Goal: Check status: Check status

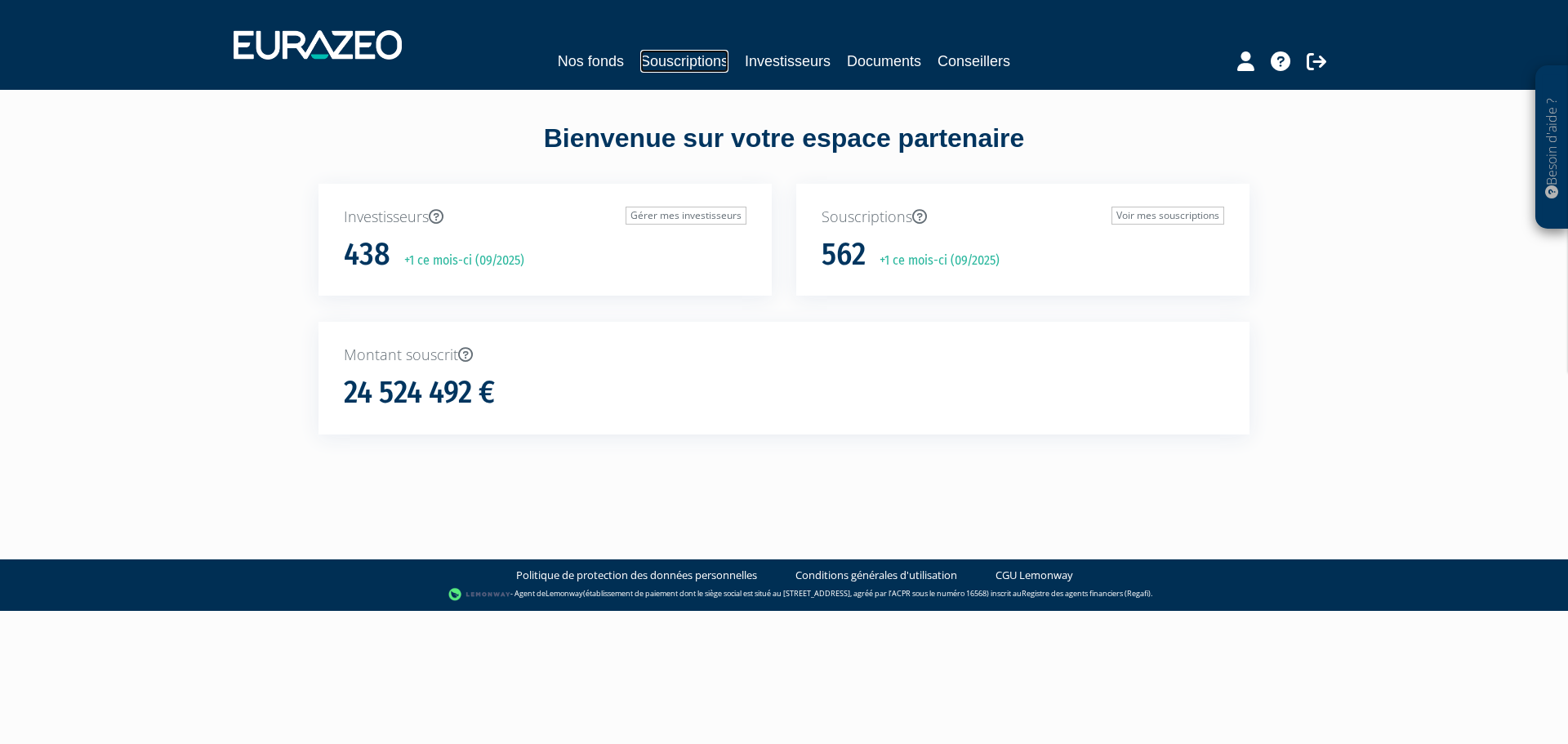
click at [674, 65] on link "Souscriptions" at bounding box center [684, 61] width 89 height 23
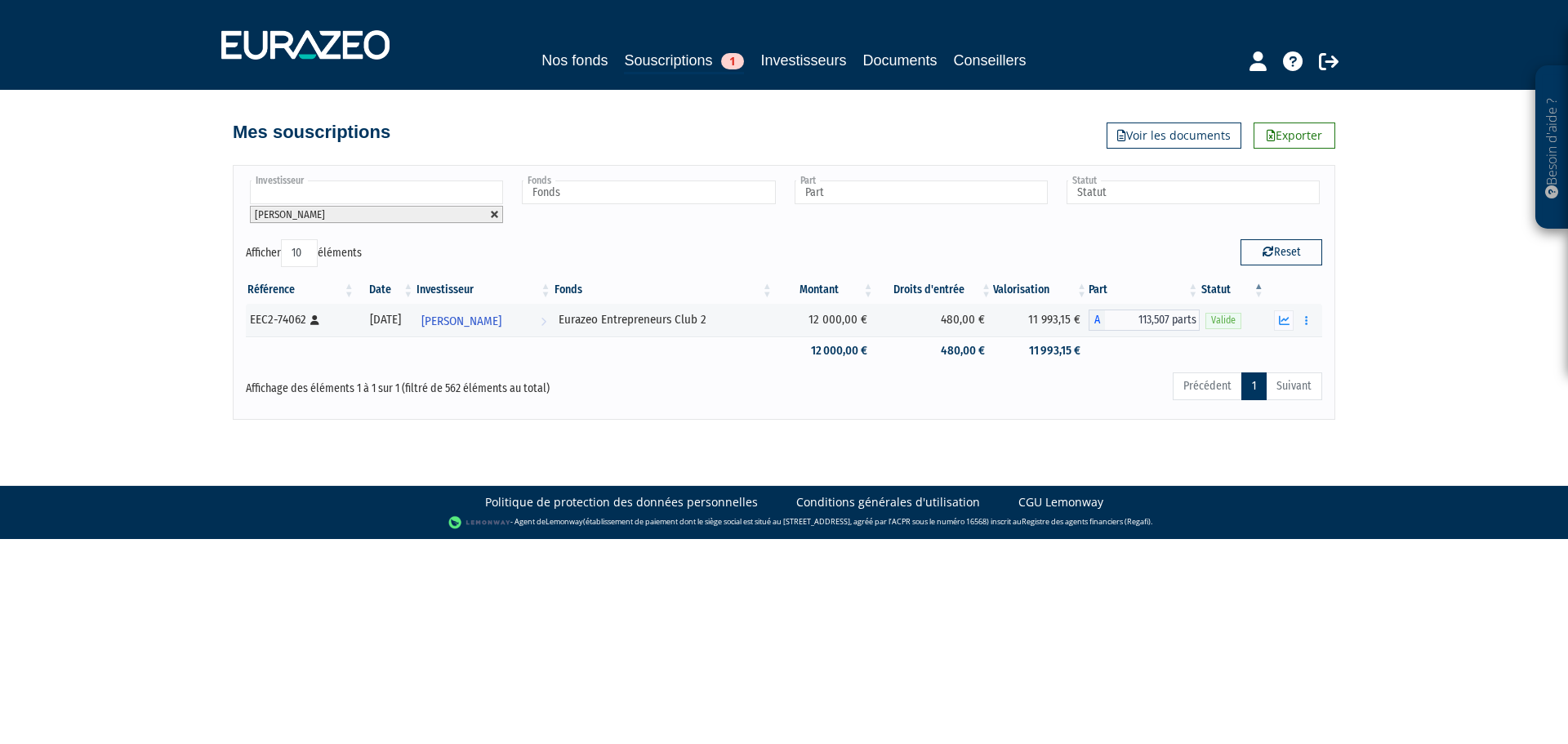
click at [493, 214] on link at bounding box center [495, 214] width 10 height 10
type input "Investisseur"
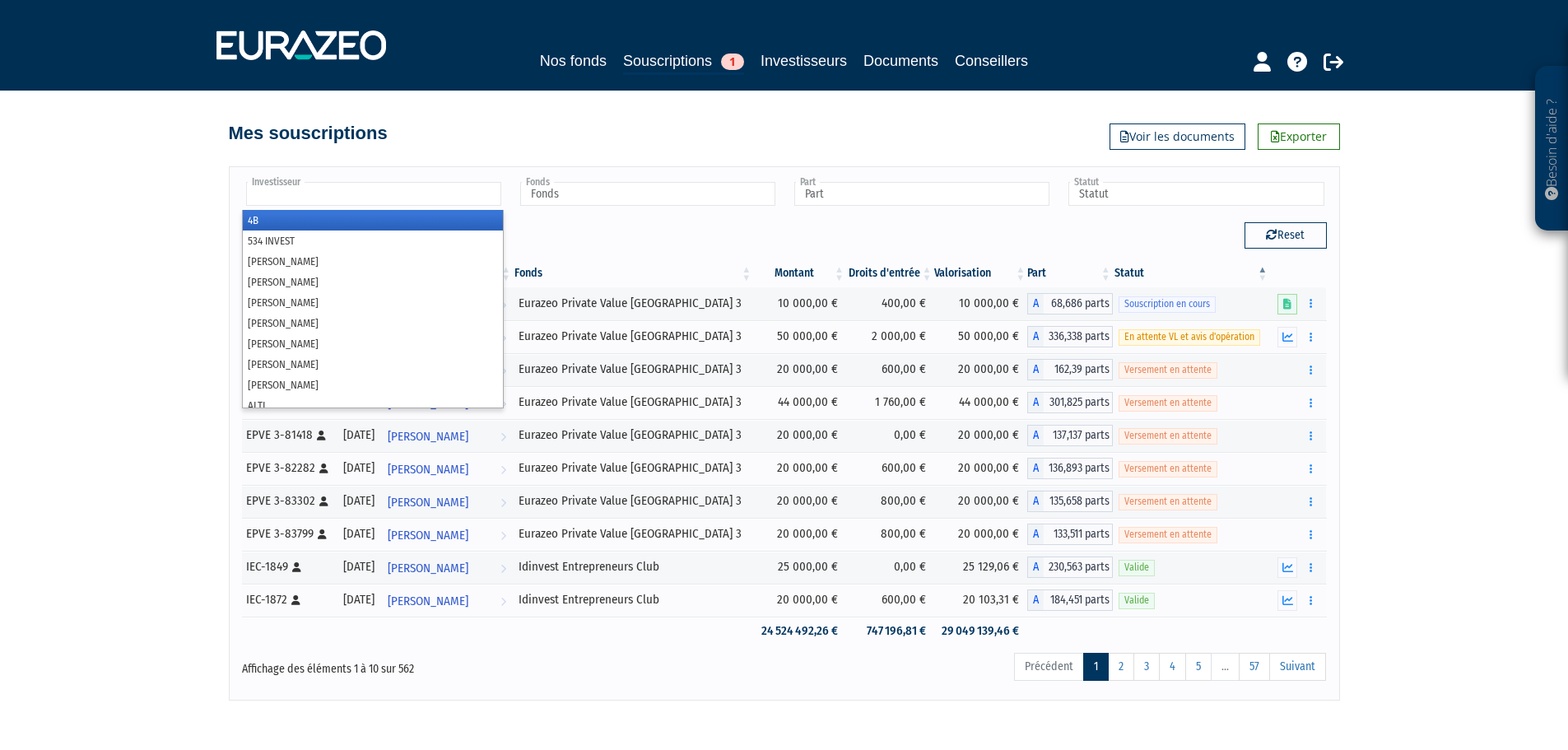
click at [392, 195] on input "text" at bounding box center [373, 194] width 255 height 24
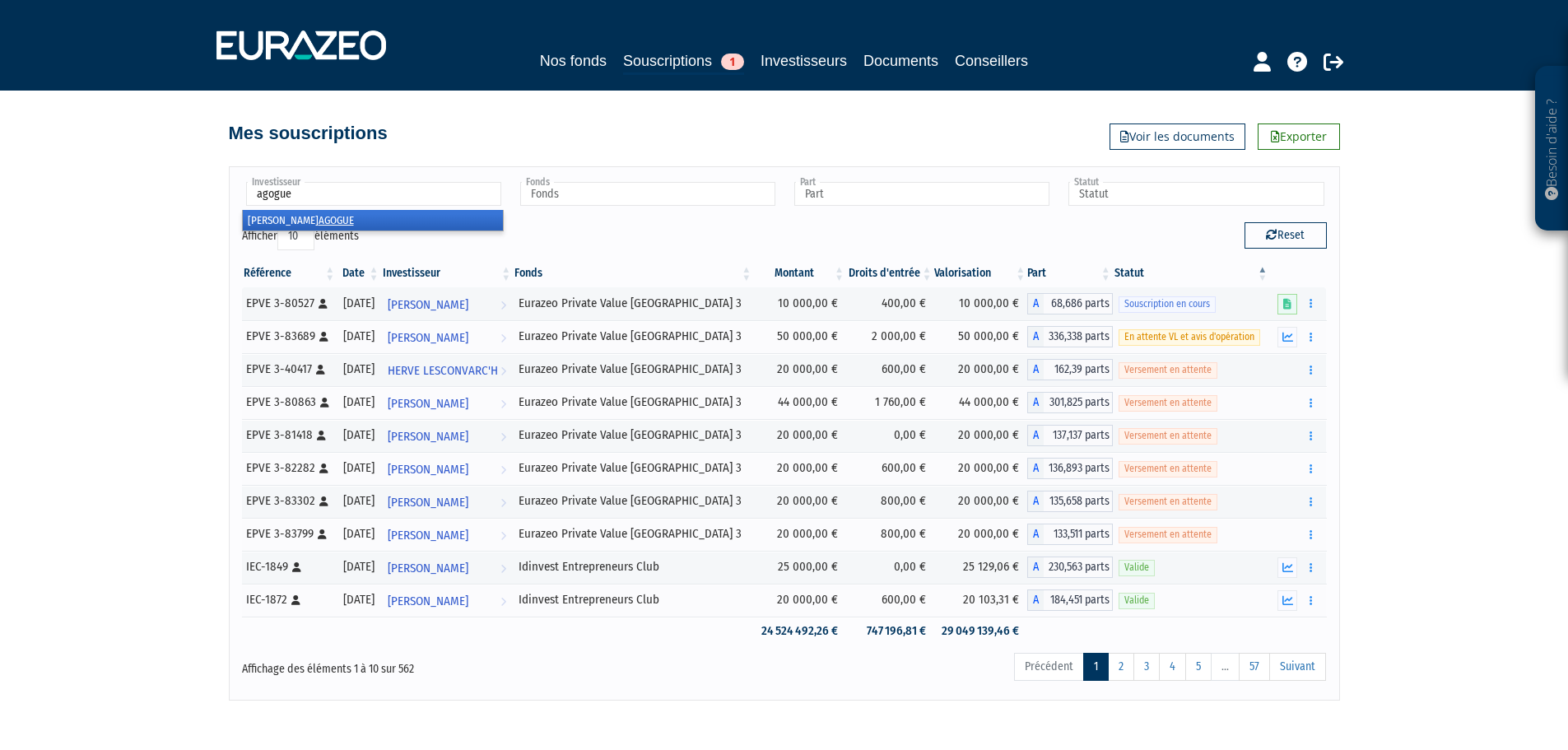
type input "agogue"
click at [318, 220] on em "AGOGUE" at bounding box center [336, 220] width 35 height 12
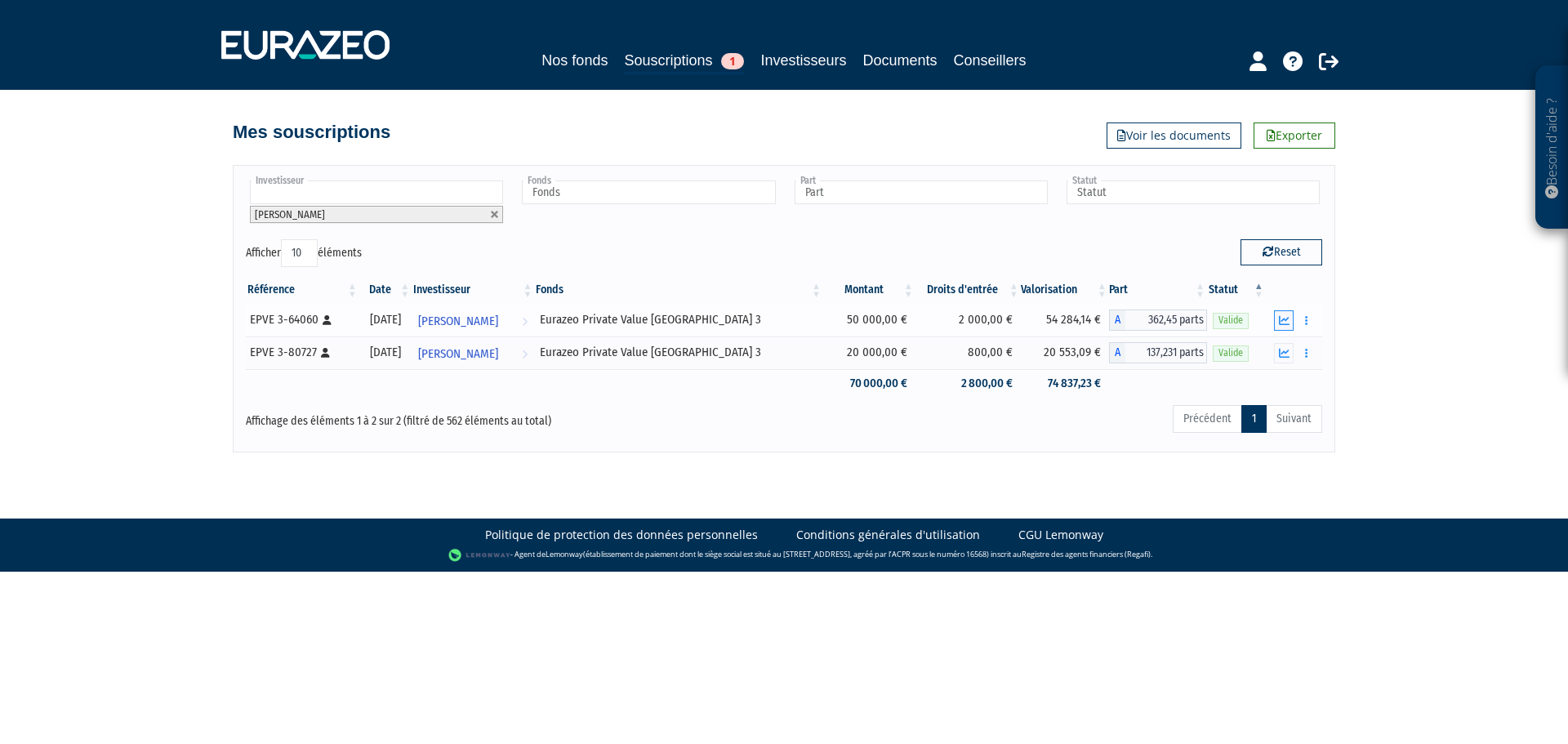
click at [1281, 323] on icon "button" at bounding box center [1284, 320] width 11 height 11
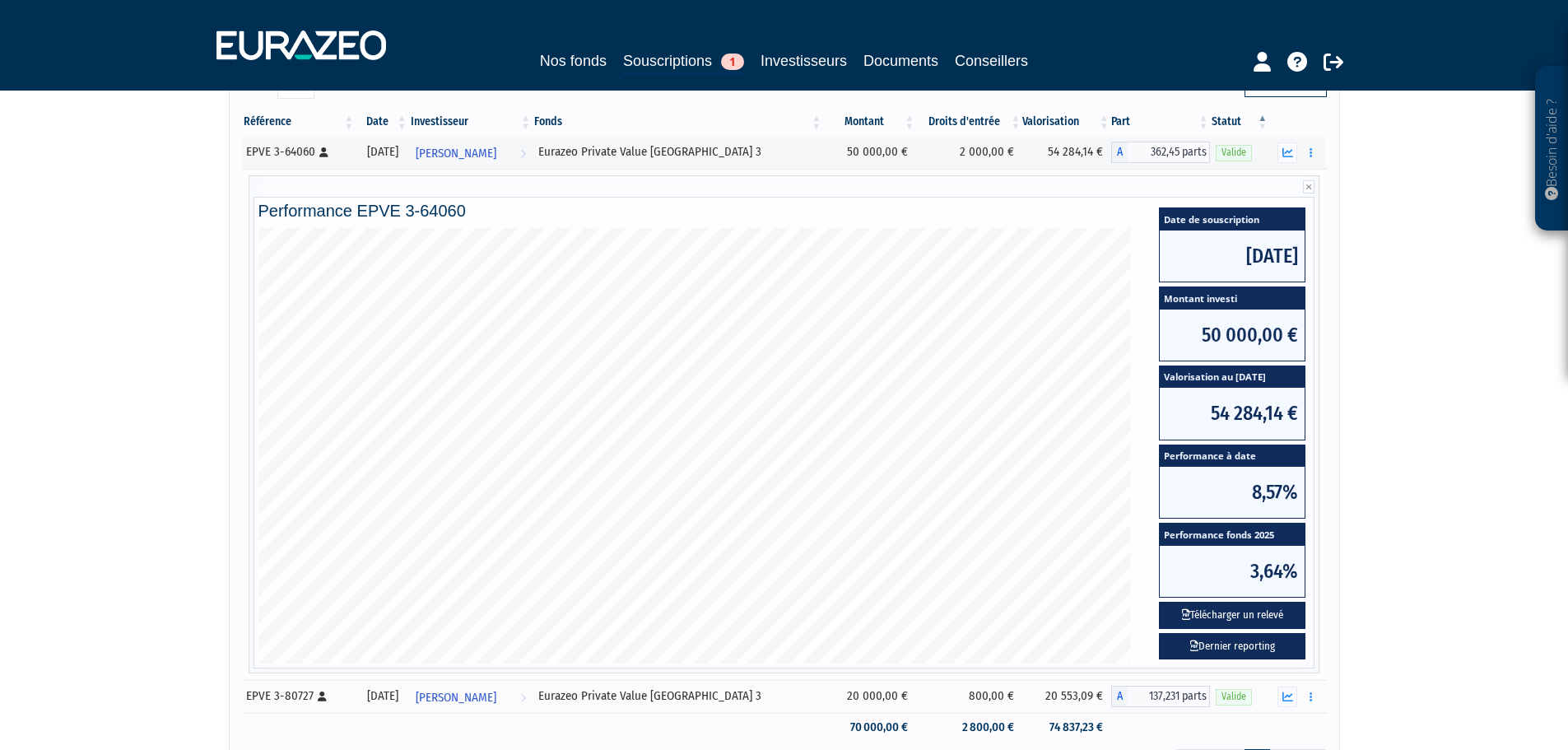
scroll to position [338, 0]
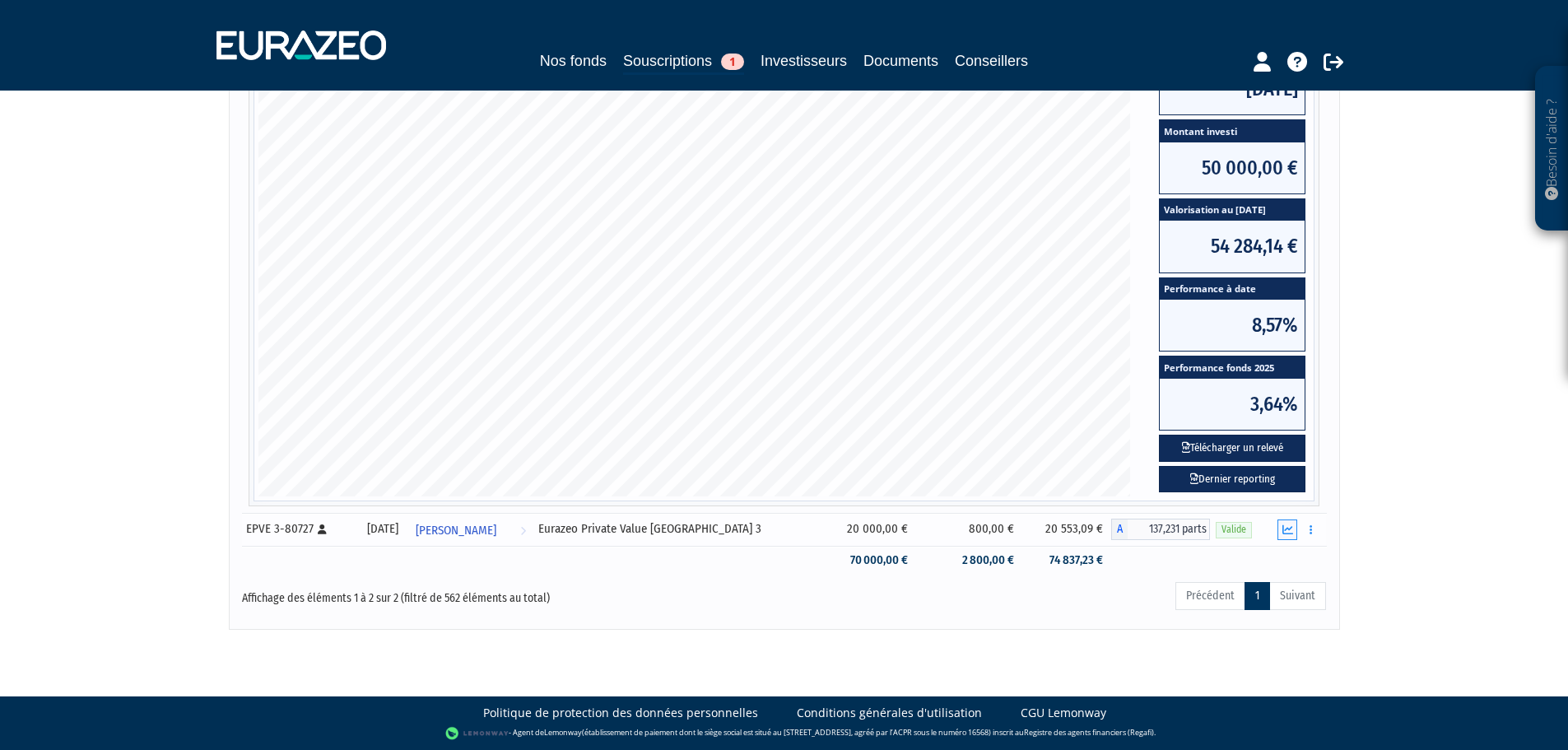
click at [1286, 532] on icon "button" at bounding box center [1288, 530] width 11 height 11
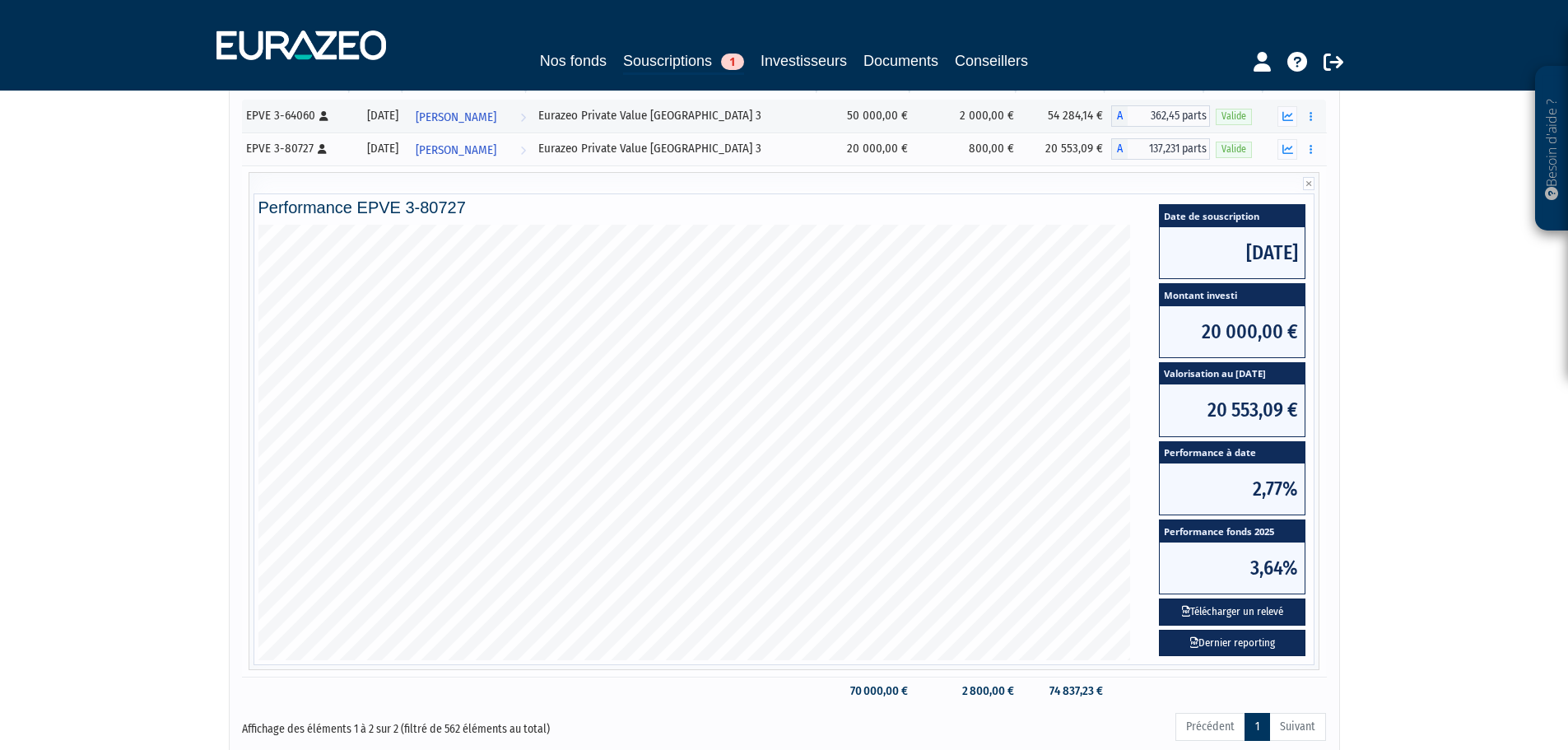
scroll to position [208, 0]
